Goal: Navigation & Orientation: Find specific page/section

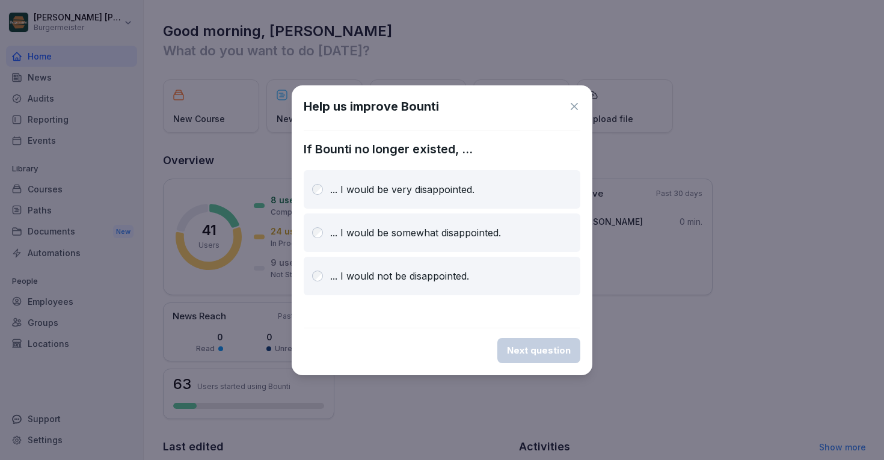
click at [574, 102] on icon at bounding box center [574, 106] width 12 height 12
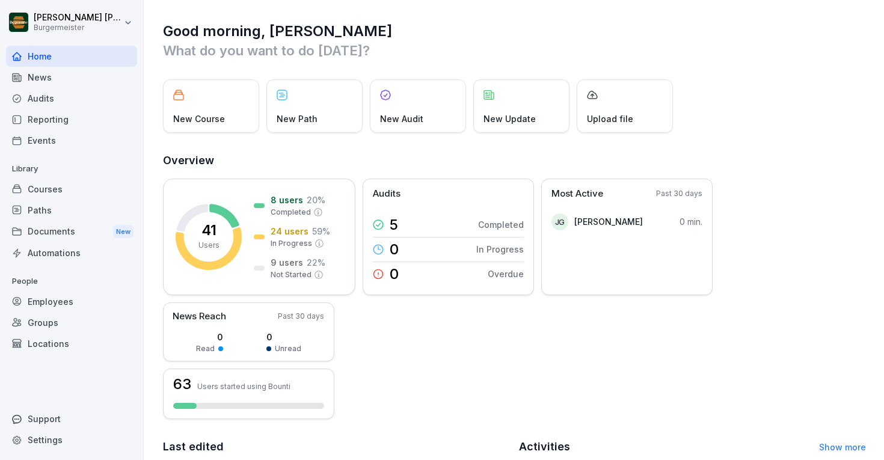
click at [60, 99] on div "Audits" at bounding box center [71, 98] width 131 height 21
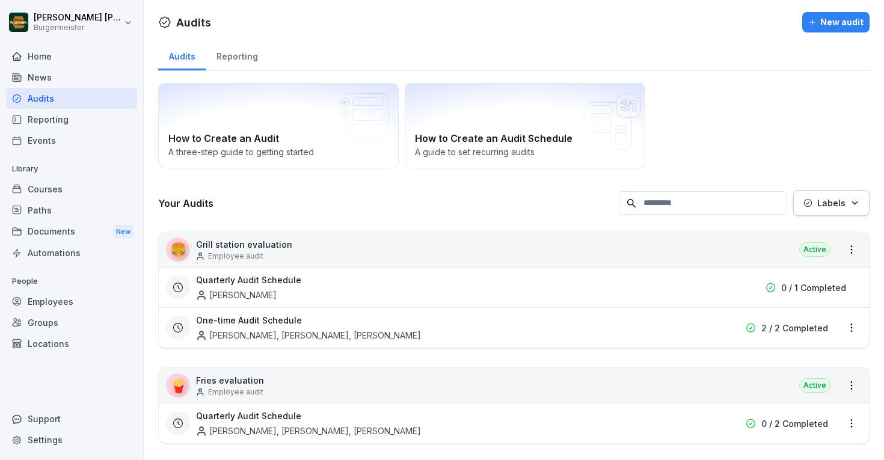
click at [233, 55] on div "Reporting" at bounding box center [237, 55] width 63 height 31
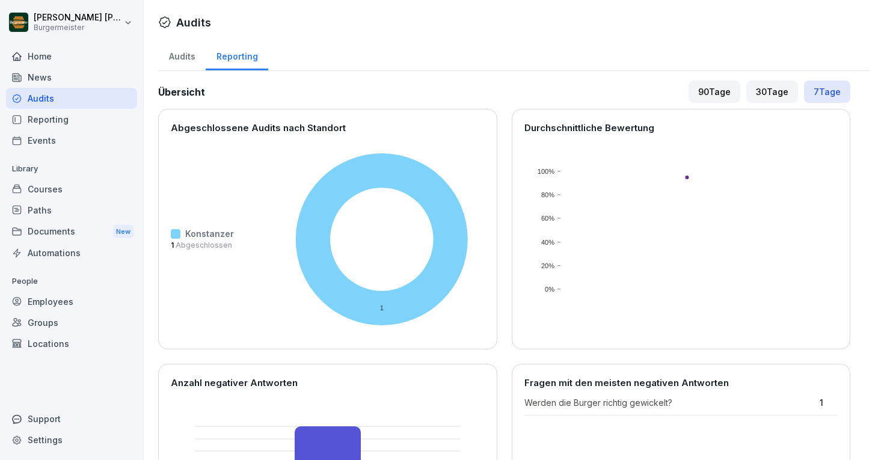
click at [182, 58] on div "Audits" at bounding box center [182, 55] width 48 height 31
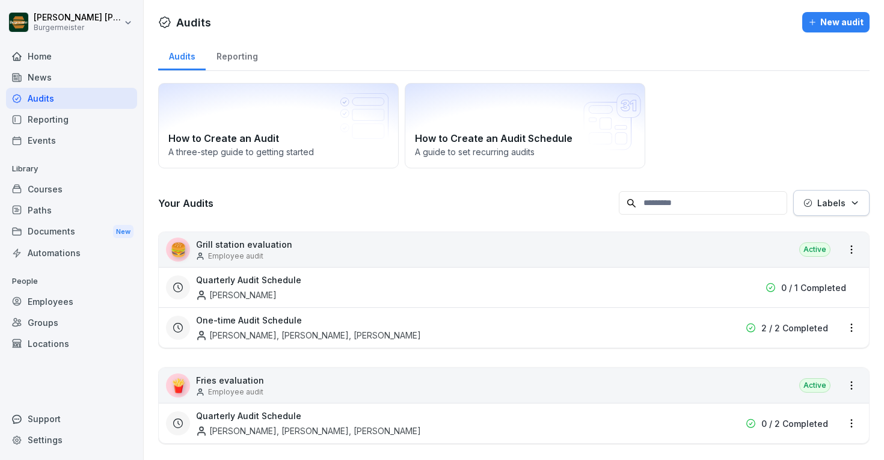
click at [346, 213] on div "Your Audits Labels" at bounding box center [513, 203] width 711 height 26
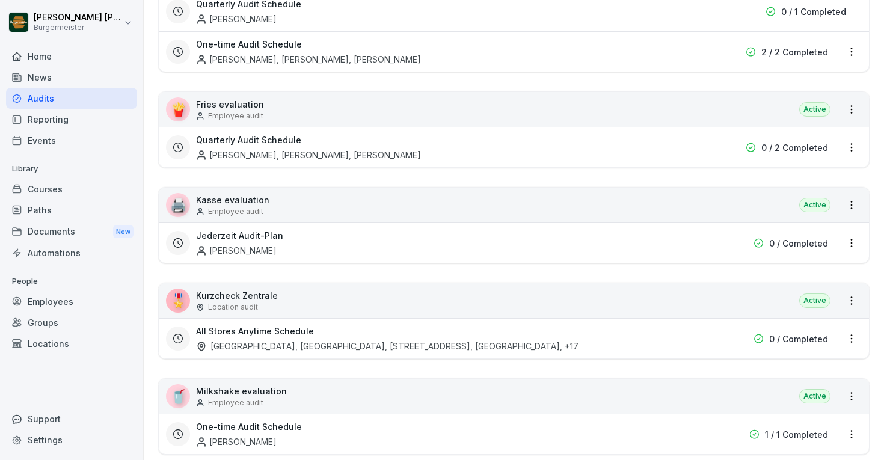
scroll to position [277, 0]
click at [237, 297] on p "Kurzcheck Zentrale" at bounding box center [237, 295] width 82 height 13
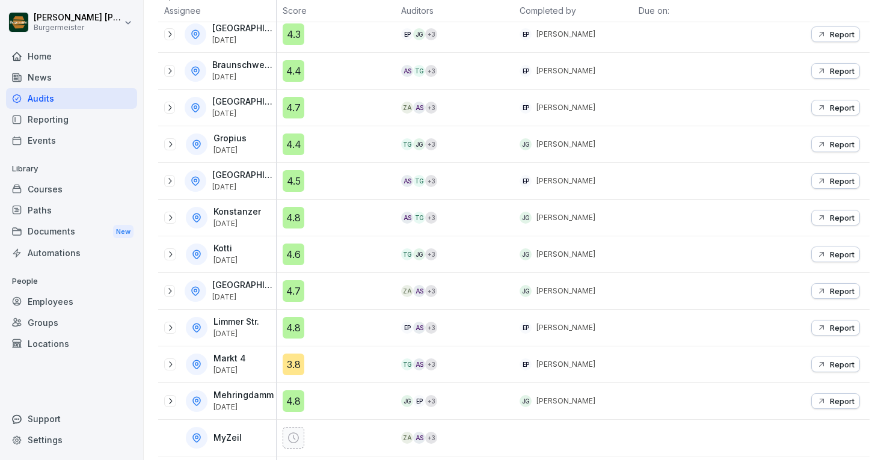
scroll to position [202, 0]
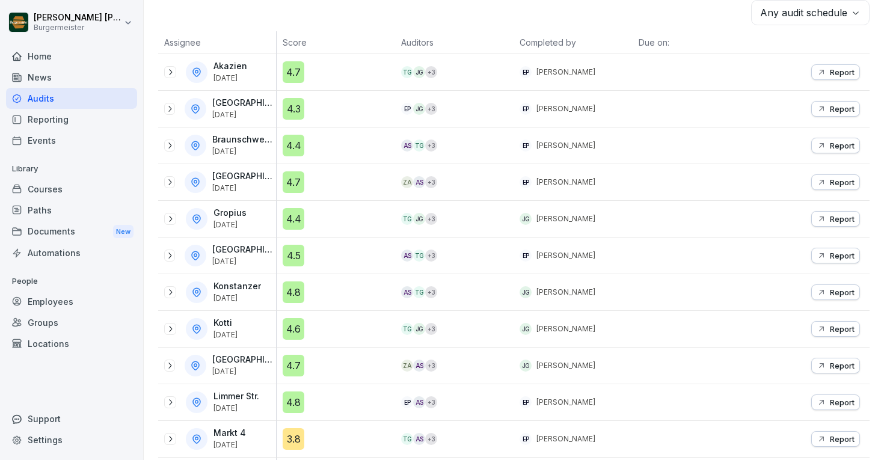
click at [367, 19] on div "Any audit schedule" at bounding box center [513, 12] width 711 height 25
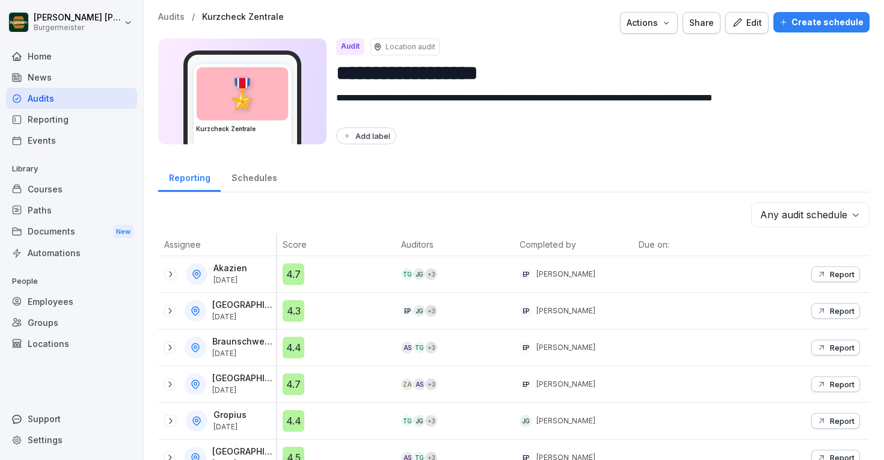
scroll to position [0, 0]
click at [48, 118] on div "Reporting" at bounding box center [71, 119] width 131 height 21
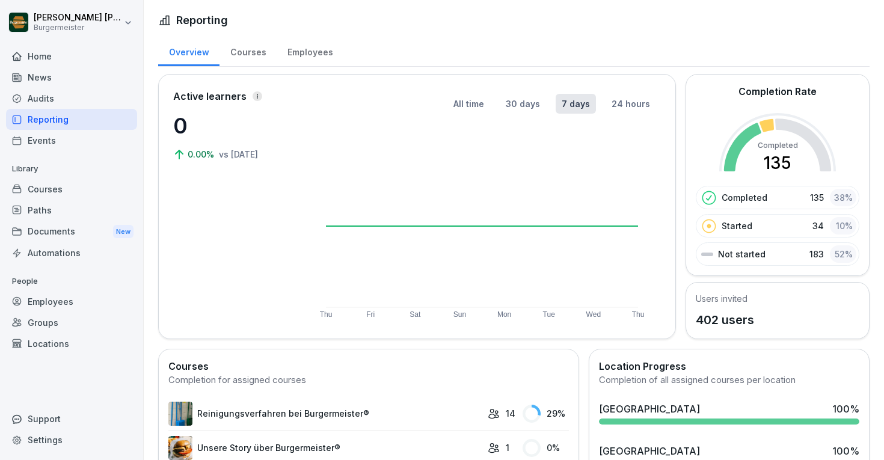
click at [52, 140] on div "Events" at bounding box center [71, 140] width 131 height 21
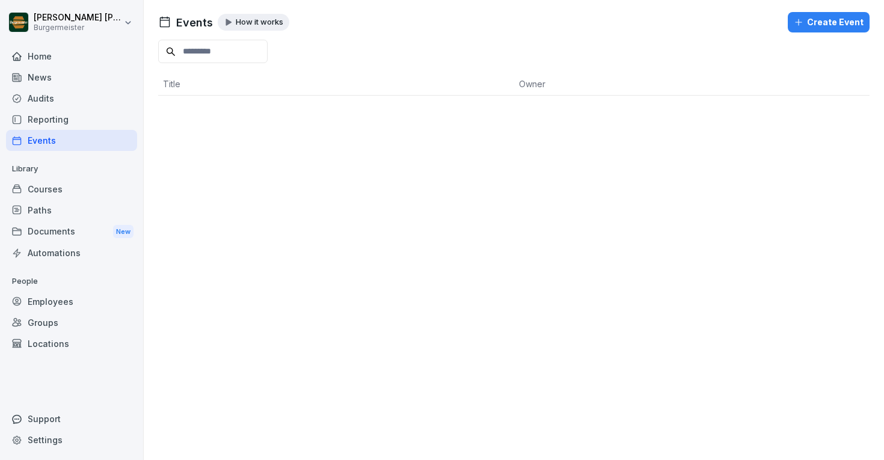
click at [55, 180] on div "Courses" at bounding box center [71, 189] width 131 height 21
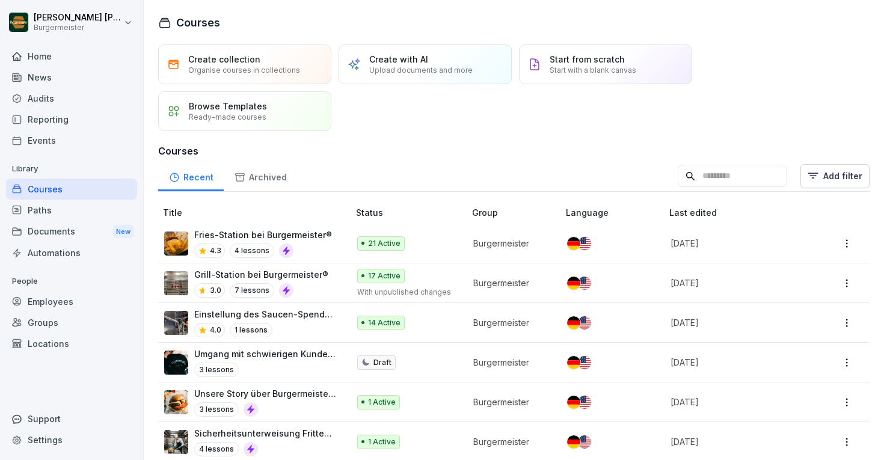
click at [109, 57] on div "Home" at bounding box center [71, 56] width 131 height 21
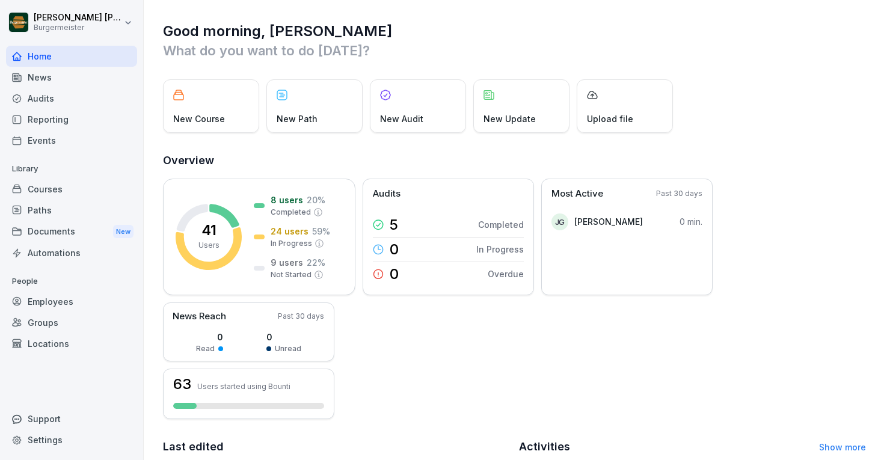
click at [426, 94] on div "New Audit" at bounding box center [418, 106] width 96 height 54
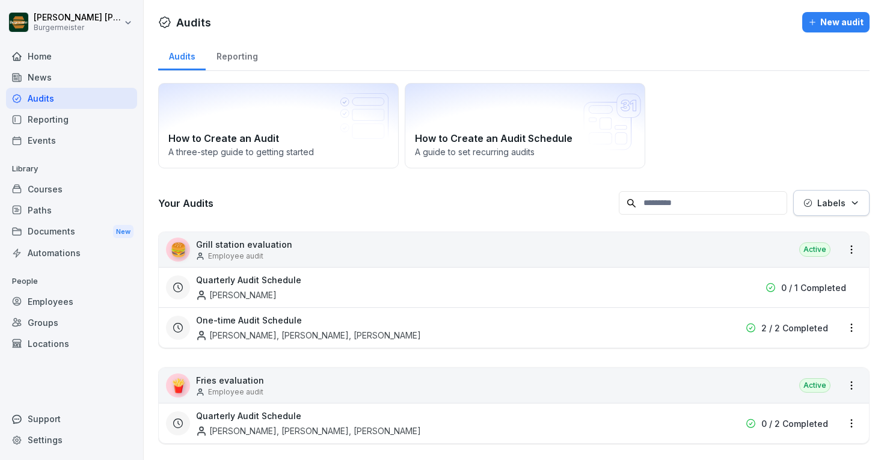
click at [54, 70] on div "News" at bounding box center [71, 77] width 131 height 21
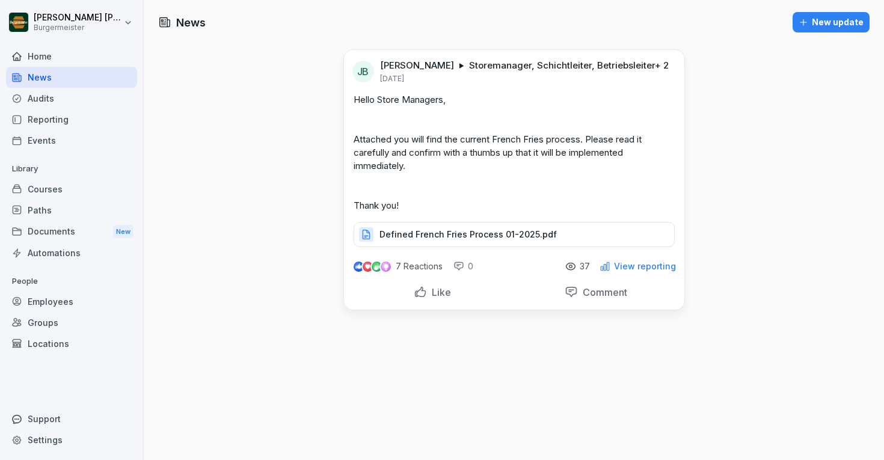
click at [50, 121] on div "Reporting" at bounding box center [71, 119] width 131 height 21
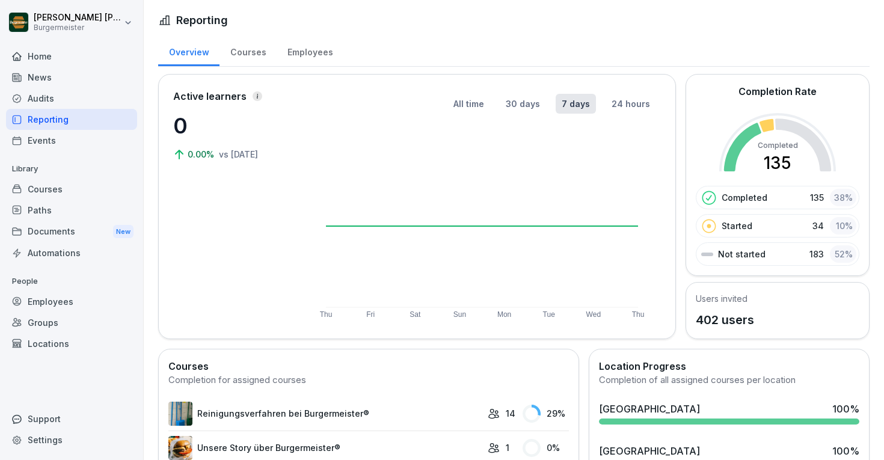
click at [43, 152] on div "Home News Audits Reporting Events Library Courses Paths Documents New Automatio…" at bounding box center [71, 246] width 131 height 416
click at [52, 142] on div "Events" at bounding box center [71, 140] width 131 height 21
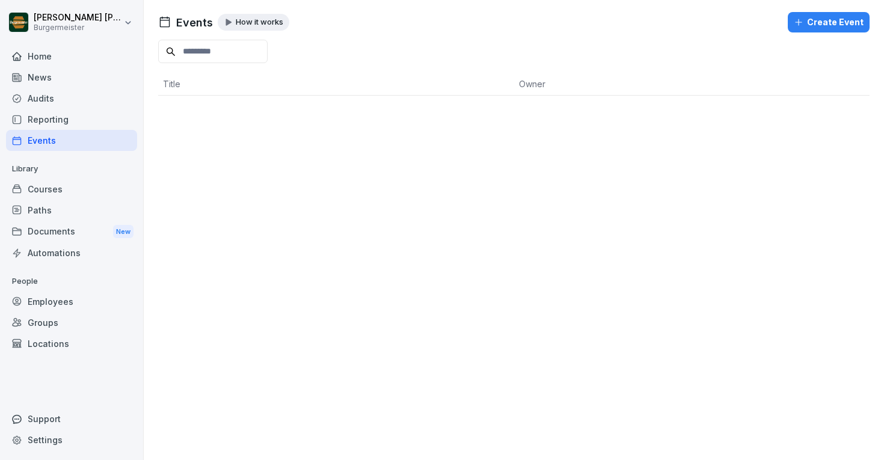
click at [64, 117] on div "Reporting" at bounding box center [71, 119] width 131 height 21
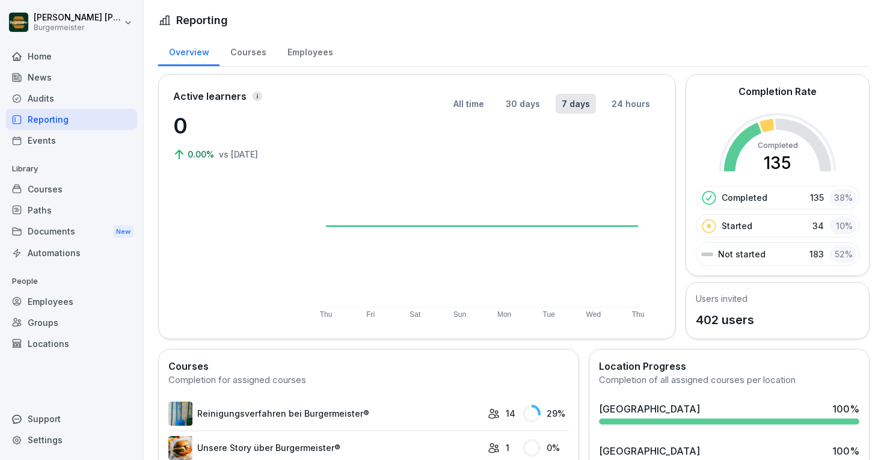
click at [40, 187] on div "Courses" at bounding box center [71, 189] width 131 height 21
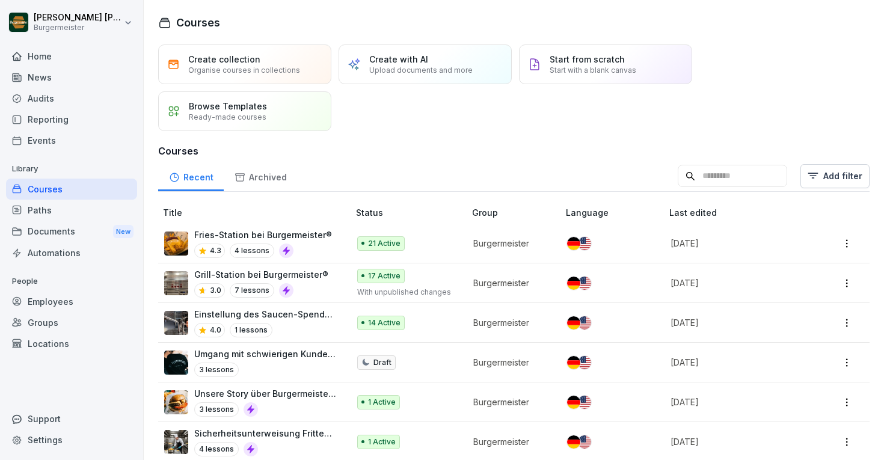
click at [51, 214] on div "Paths" at bounding box center [71, 210] width 131 height 21
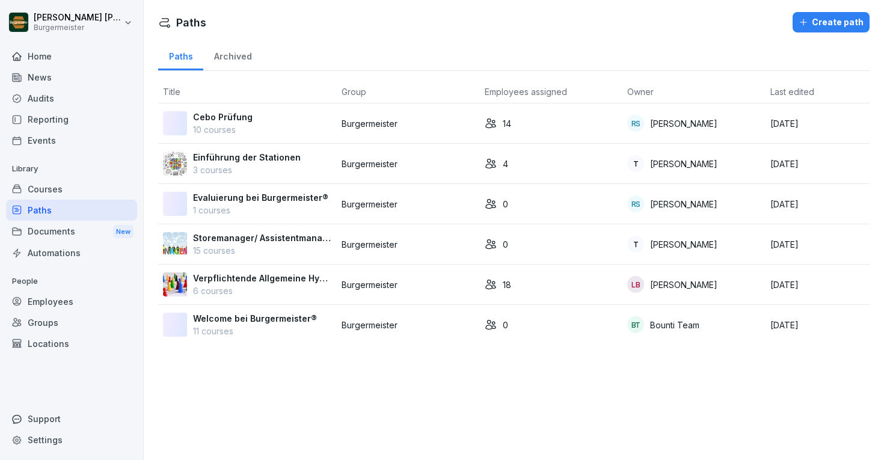
click at [44, 236] on div "Documents New" at bounding box center [71, 232] width 131 height 22
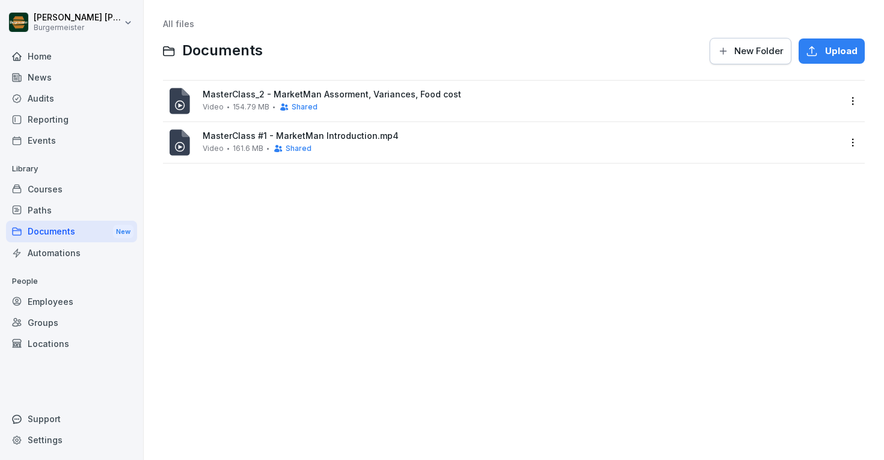
click at [51, 254] on div "Automations" at bounding box center [71, 252] width 131 height 21
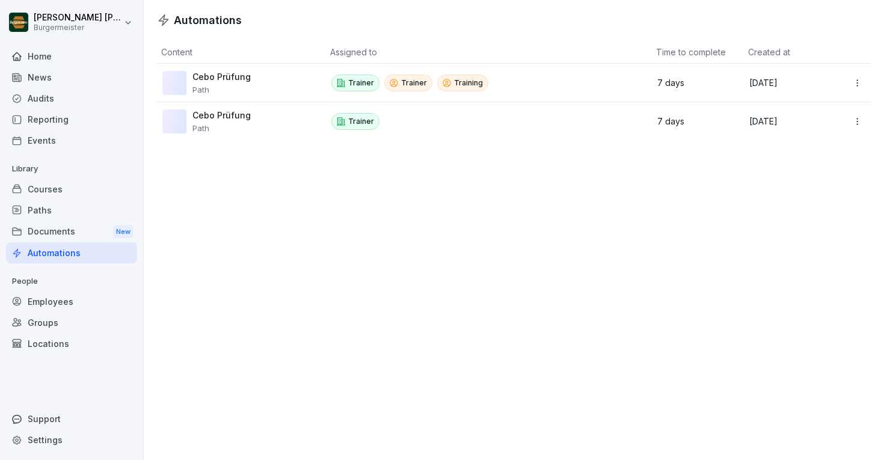
click at [41, 307] on div "Employees" at bounding box center [71, 301] width 131 height 21
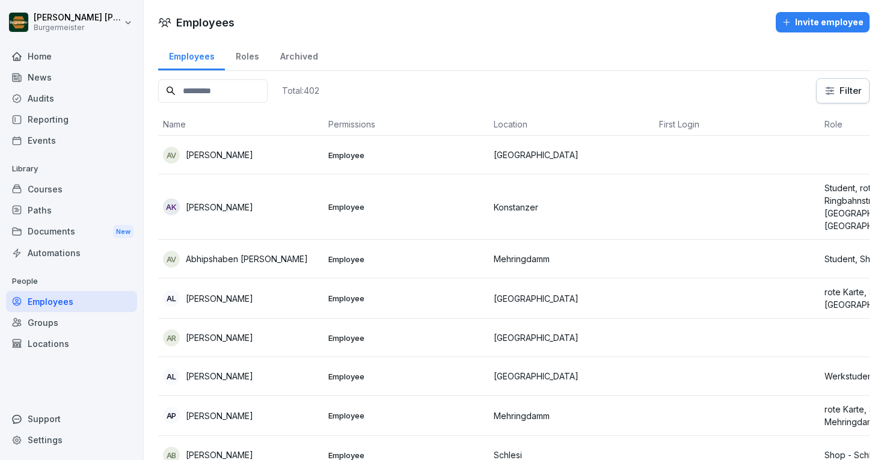
click at [59, 59] on div "Home" at bounding box center [71, 56] width 131 height 21
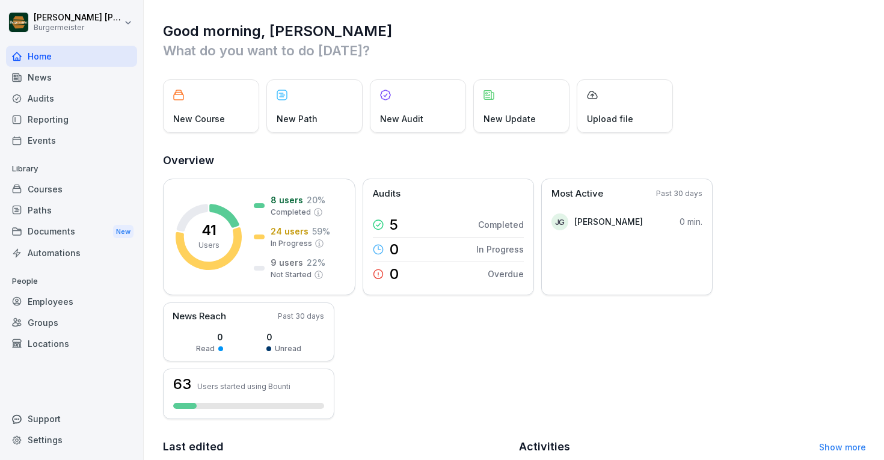
click at [62, 72] on div "News" at bounding box center [71, 77] width 131 height 21
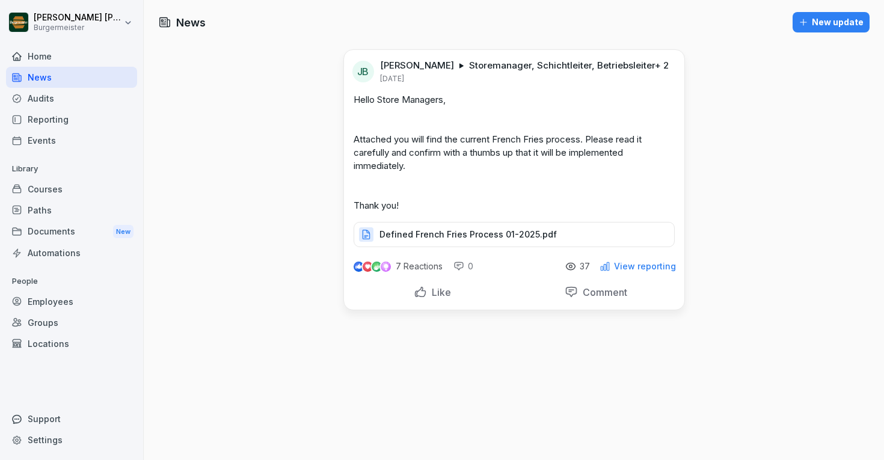
click at [62, 97] on div "Audits" at bounding box center [71, 98] width 131 height 21
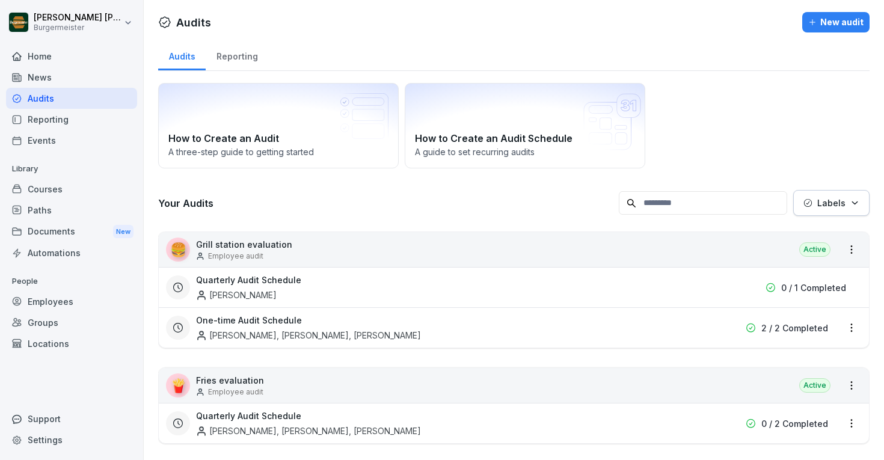
click at [62, 112] on div "Reporting" at bounding box center [71, 119] width 131 height 21
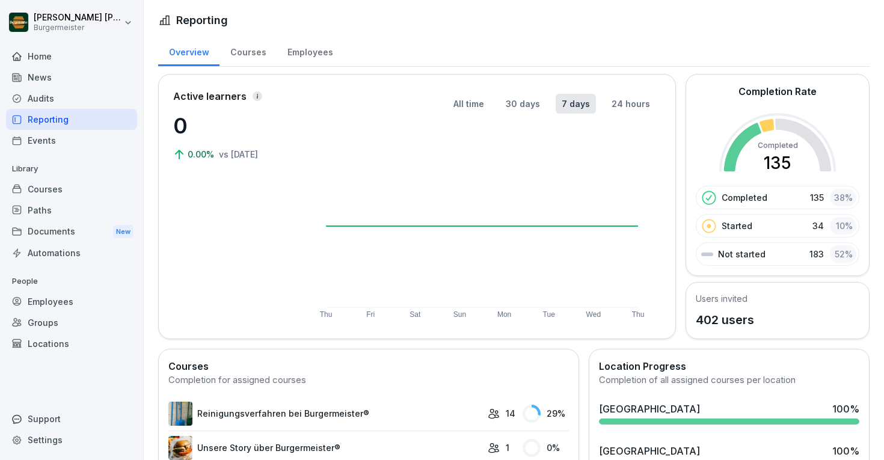
click at [62, 97] on div "Audits" at bounding box center [71, 98] width 131 height 21
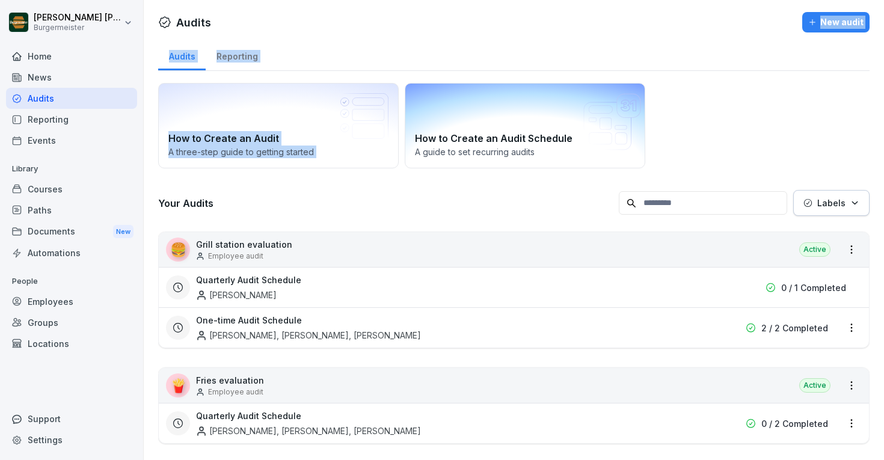
drag, startPoint x: 394, startPoint y: 34, endPoint x: 591, endPoint y: 98, distance: 206.7
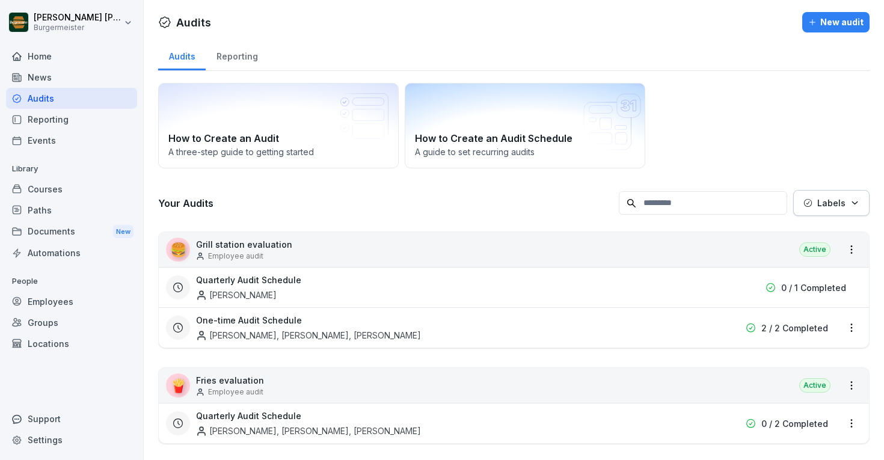
click at [525, 46] on div "Audits Reporting" at bounding box center [513, 55] width 711 height 31
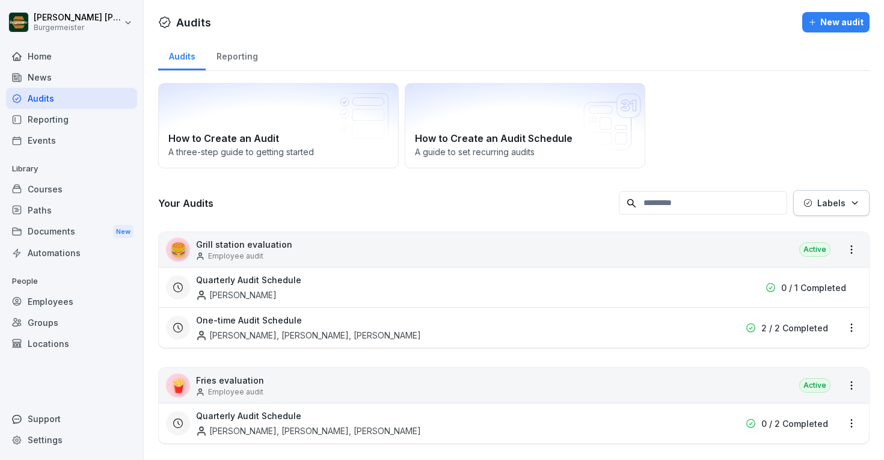
click at [60, 125] on div "Reporting" at bounding box center [71, 119] width 131 height 21
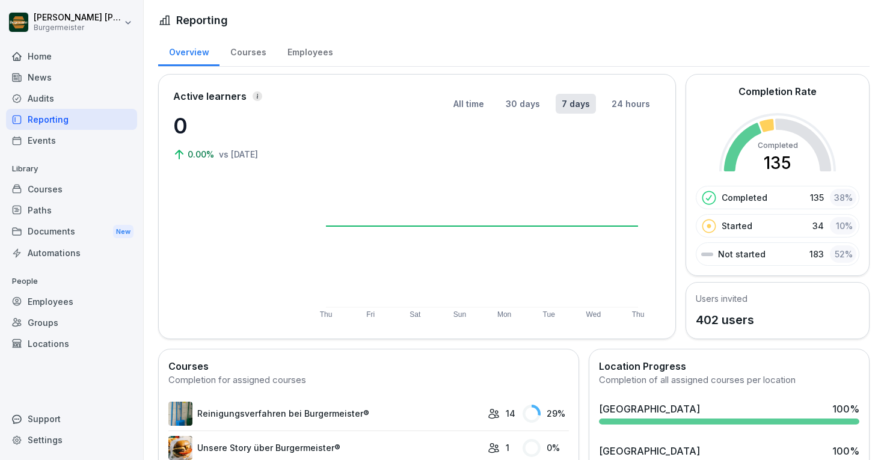
click at [251, 47] on div "Courses" at bounding box center [247, 50] width 57 height 31
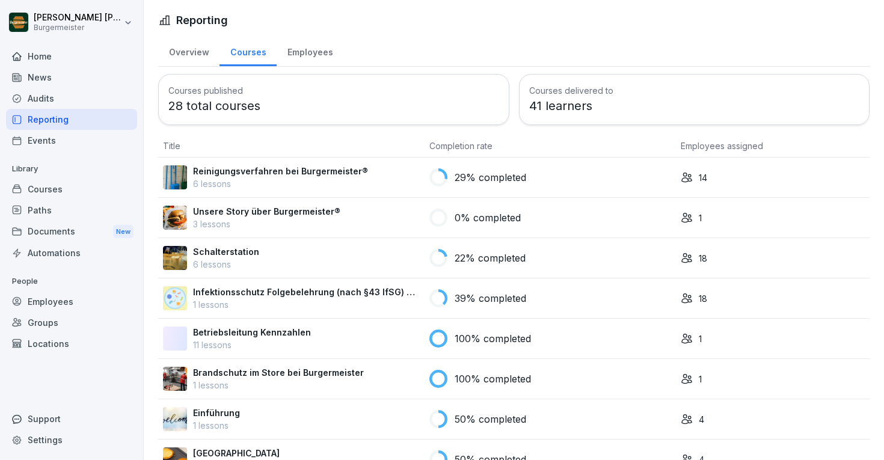
click at [426, 53] on div "Overview Courses Employees" at bounding box center [513, 50] width 711 height 31
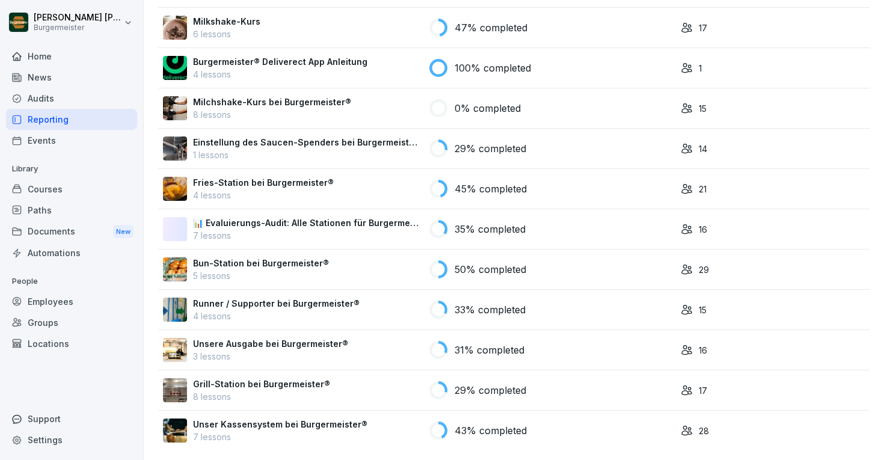
scroll to position [835, 0]
click at [108, 136] on div "Events" at bounding box center [71, 140] width 131 height 21
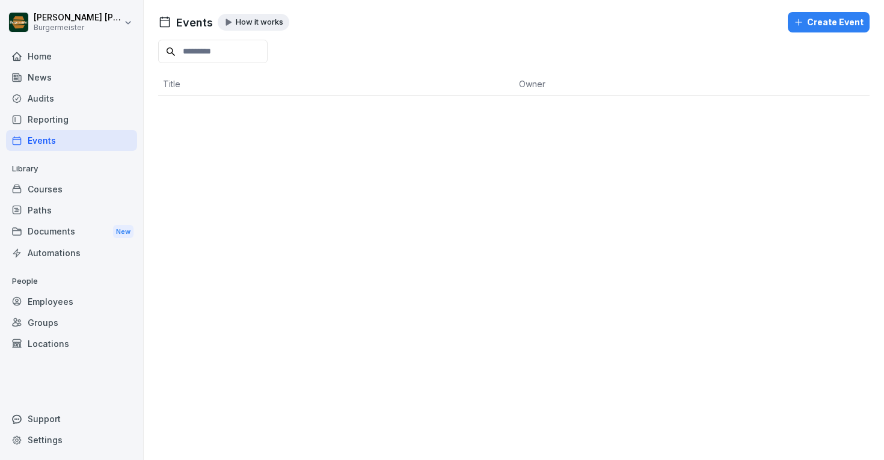
click at [81, 54] on div "Home" at bounding box center [71, 56] width 131 height 21
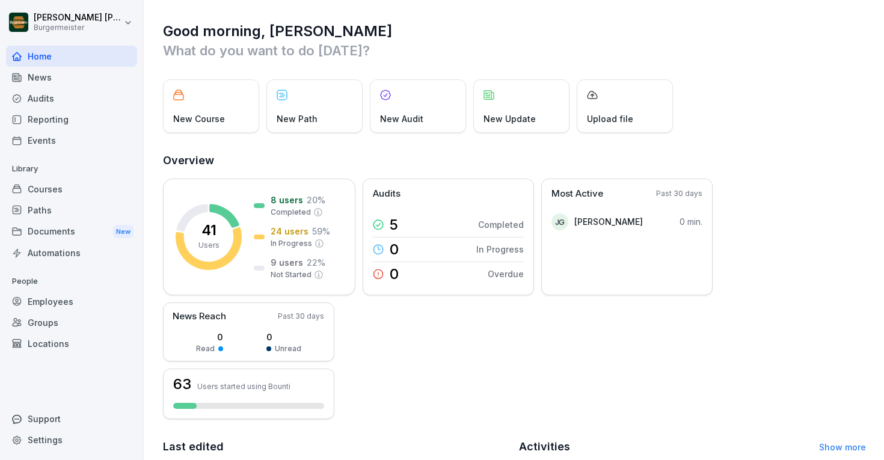
click at [43, 449] on div "Settings" at bounding box center [71, 439] width 131 height 21
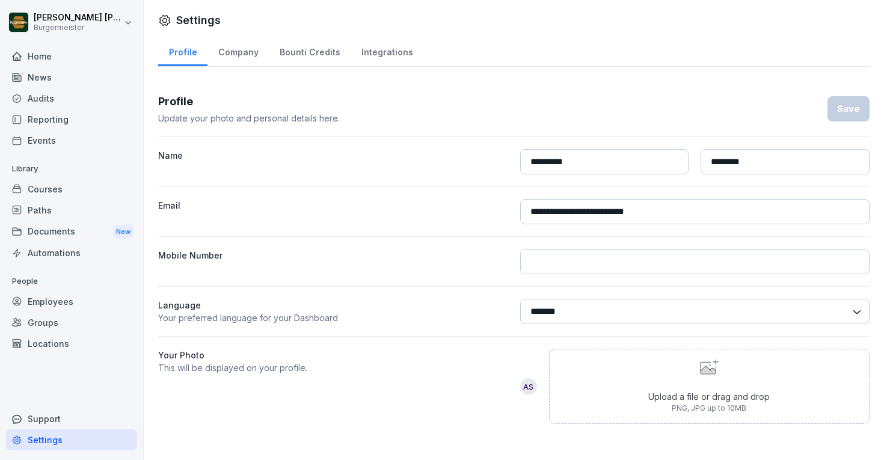
click at [56, 58] on div "Home" at bounding box center [71, 56] width 131 height 21
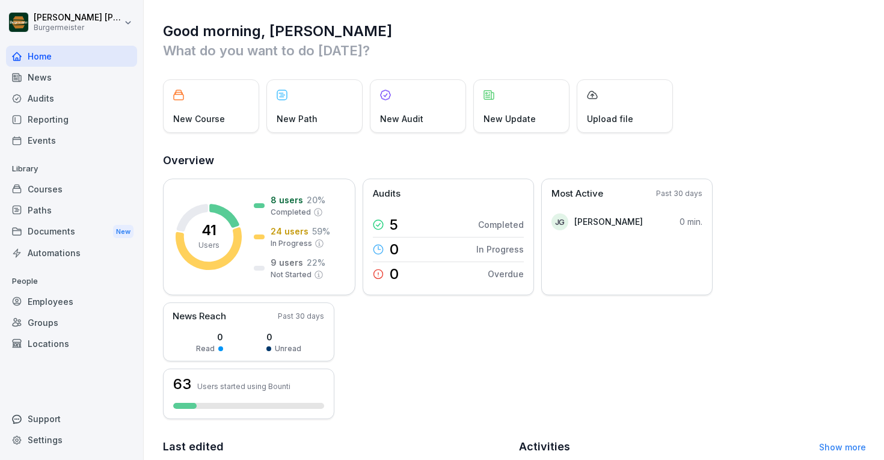
click at [473, 366] on div "41 Users 8 users 20 % Completed 24 users 59 % In Progress 9 users 22 % Not Star…" at bounding box center [514, 299] width 703 height 241
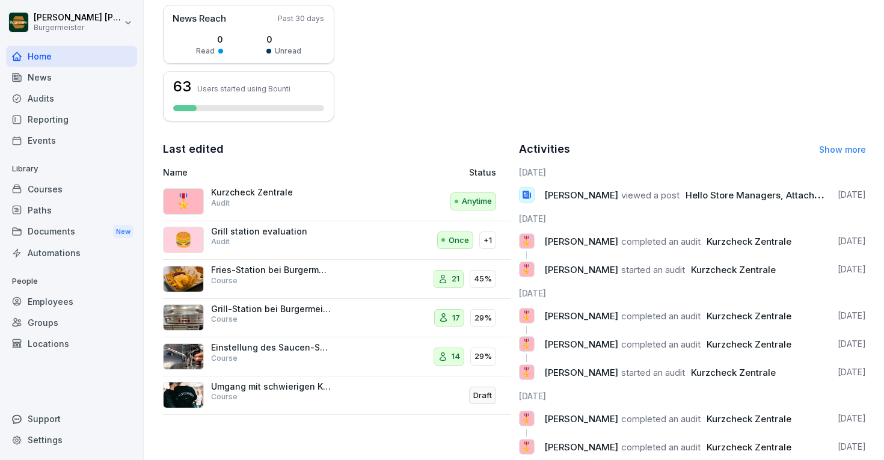
scroll to position [307, 0]
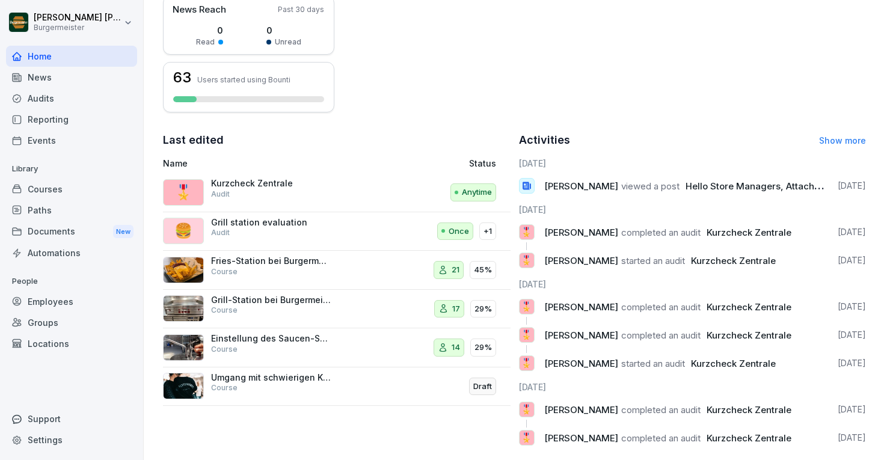
click at [739, 186] on span "Hello Store Managers, Attached you will find the current French Fries process. …" at bounding box center [897, 185] width 422 height 11
click at [520, 185] on div at bounding box center [527, 186] width 16 height 16
click at [522, 185] on icon at bounding box center [526, 185] width 11 height 11
drag, startPoint x: 631, startPoint y: 231, endPoint x: 689, endPoint y: 247, distance: 60.4
click at [689, 247] on div "🎖️ [PERSON_NAME] completed an audit Kurzcheck Zentrale [DATE]" at bounding box center [693, 237] width 348 height 26
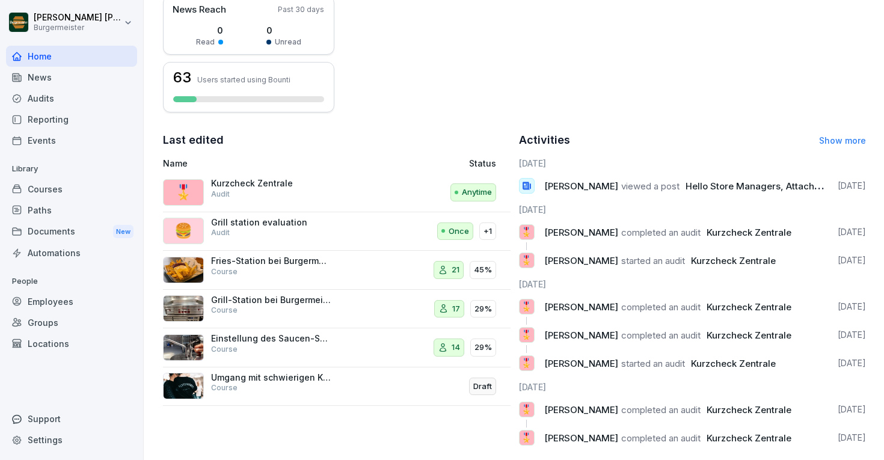
click at [689, 247] on div "🎖️ [PERSON_NAME] completed an audit Kurzcheck Zentrale [DATE]" at bounding box center [693, 237] width 348 height 26
drag, startPoint x: 782, startPoint y: 239, endPoint x: 658, endPoint y: 234, distance: 123.4
click at [658, 234] on div "🎖️ [PERSON_NAME] completed an audit Kurzcheck Zentrale [DATE]" at bounding box center [693, 232] width 348 height 16
click at [618, 234] on span "[PERSON_NAME]" at bounding box center [581, 232] width 74 height 11
click at [283, 191] on div "Kurzcheck Zentrale Audit" at bounding box center [271, 189] width 120 height 22
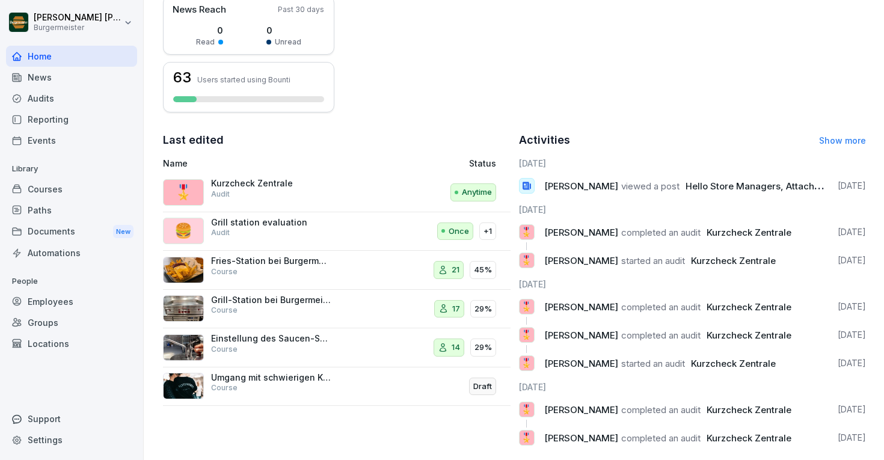
scroll to position [202, 0]
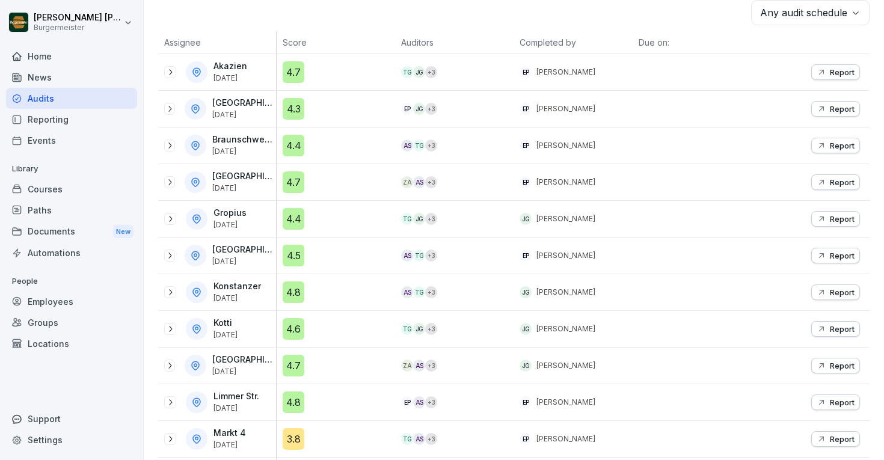
click at [93, 1] on div "[PERSON_NAME] Burgermeister Home News Audits Reporting Events Library Courses P…" at bounding box center [72, 230] width 144 height 460
